Goal: Information Seeking & Learning: Check status

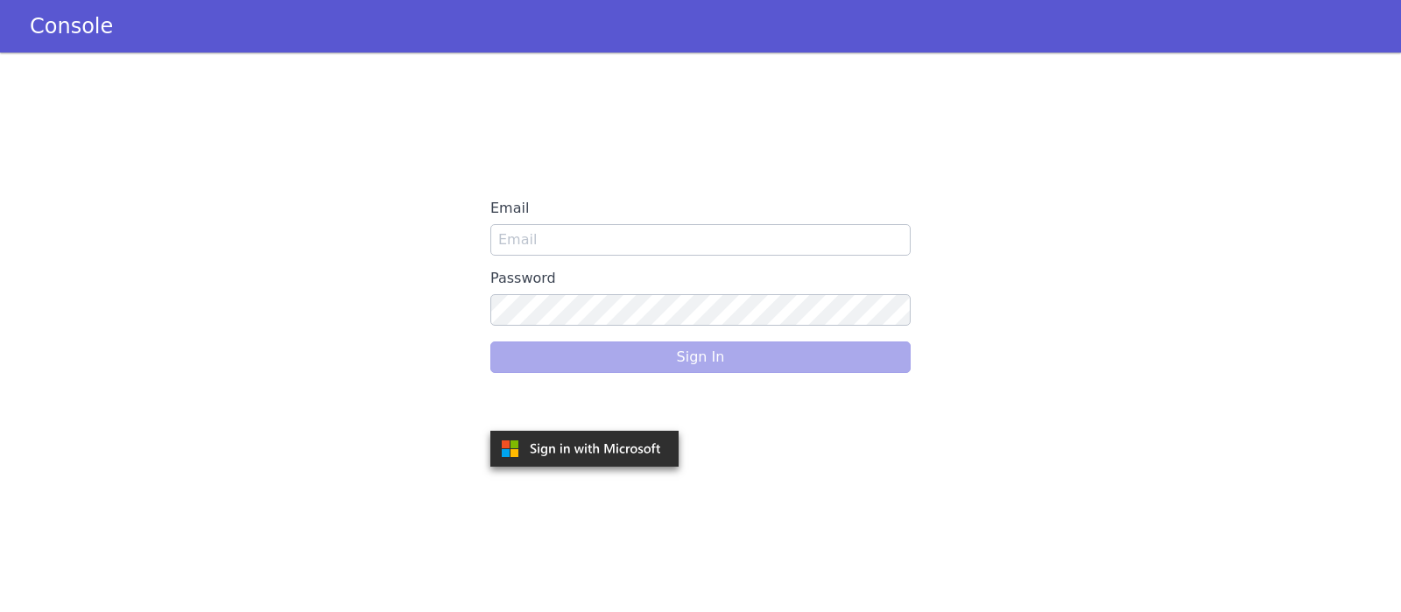
click at [603, 424] on div "Sign in with Google. Opens in new tab" at bounding box center [586, 406] width 193 height 39
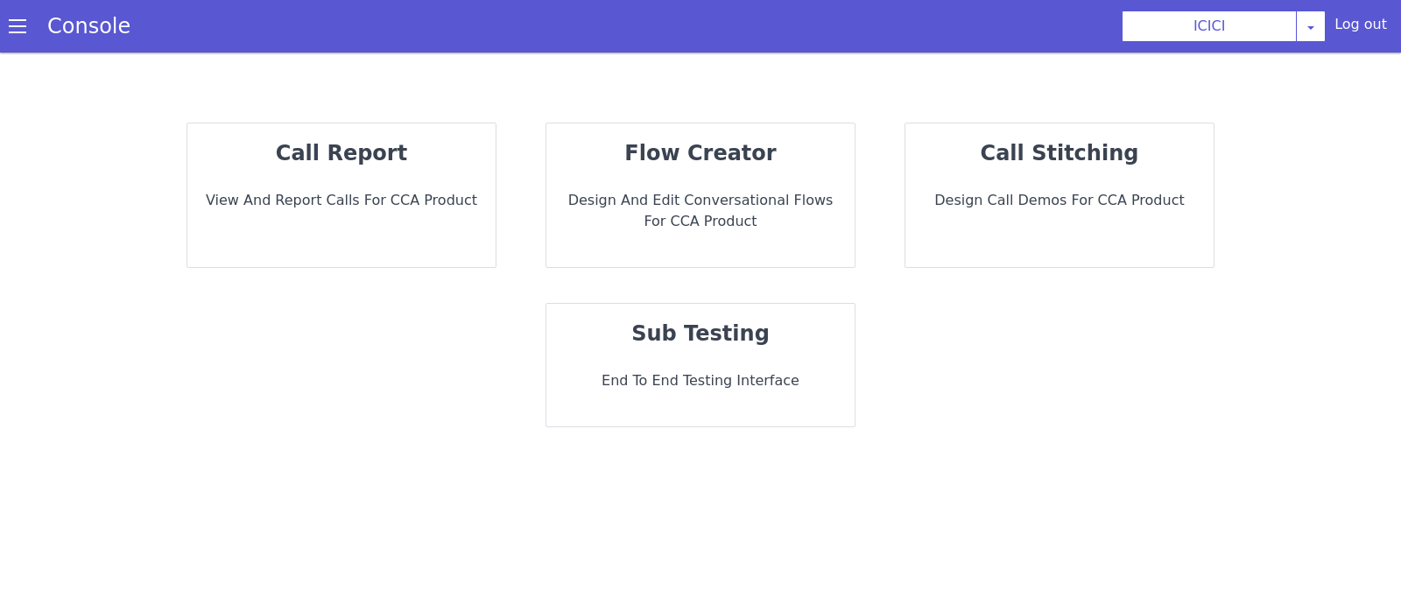
click at [349, 192] on p "View and report calls for CCA Product" at bounding box center [341, 200] width 280 height 21
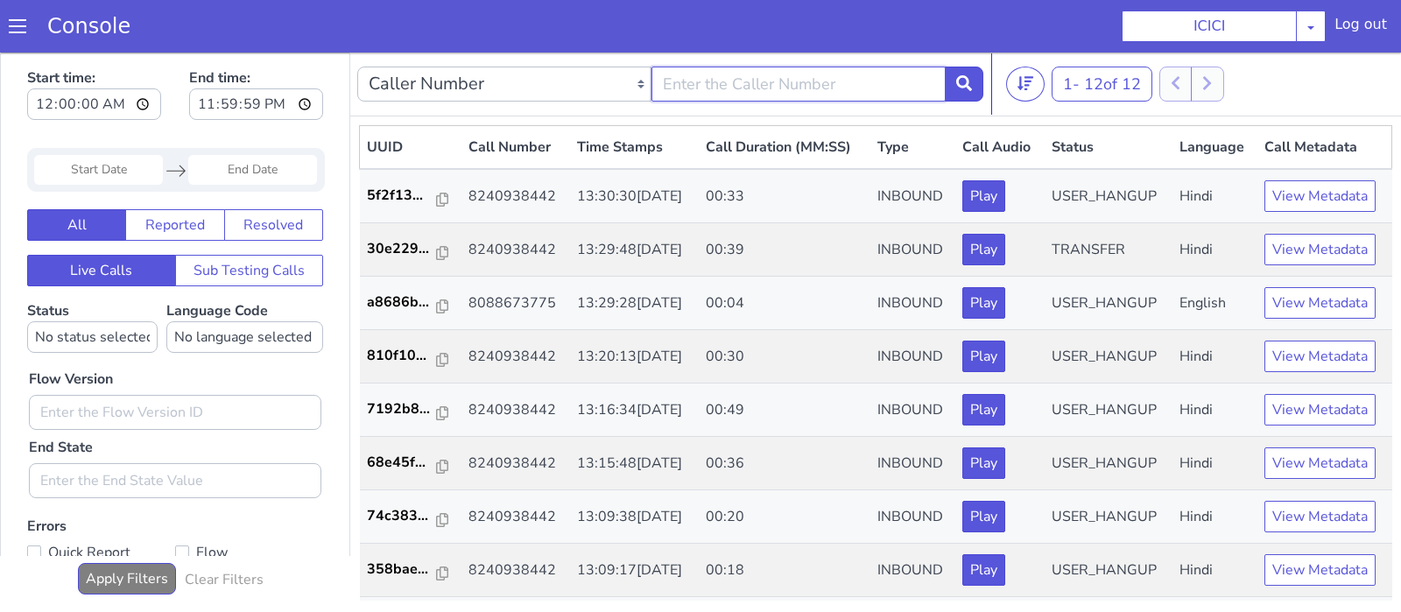
click at [764, 86] on input "text" at bounding box center [799, 84] width 294 height 35
type input "9014177502"
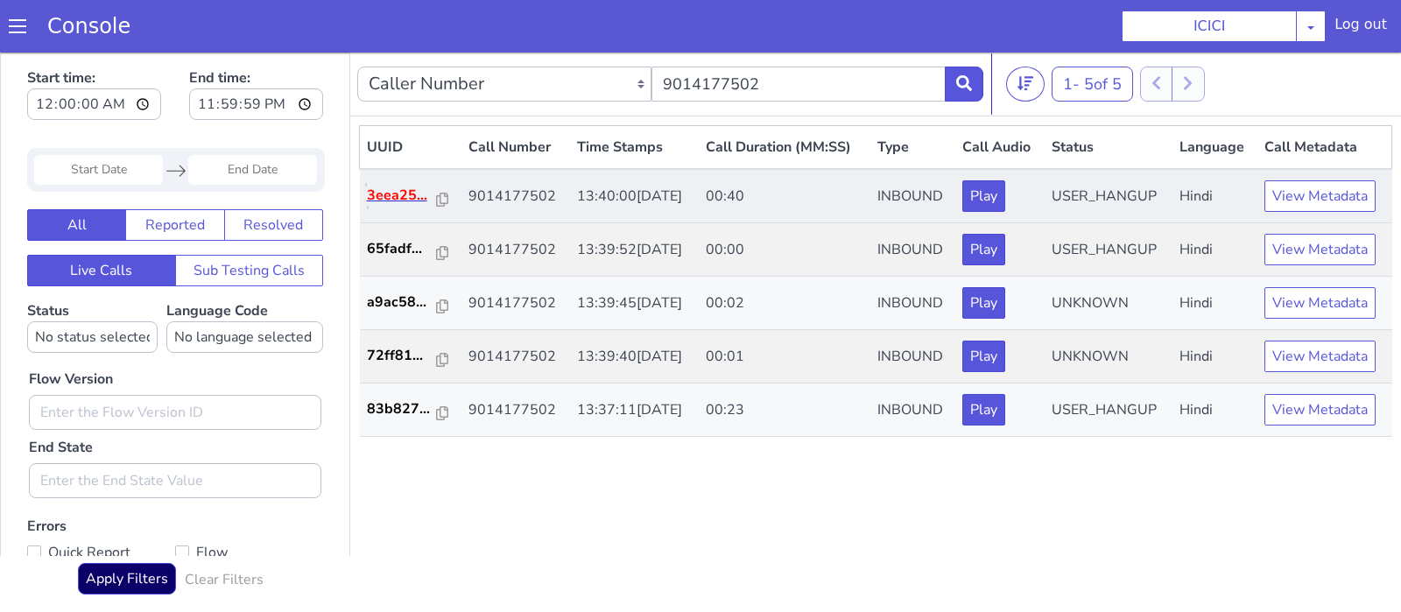
click at [402, 195] on p "3eea25..." at bounding box center [402, 195] width 70 height 21
